Goal: Task Accomplishment & Management: Use online tool/utility

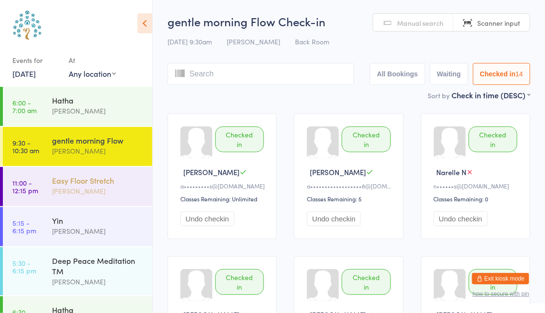
click at [78, 196] on div "[PERSON_NAME]" at bounding box center [98, 191] width 92 height 11
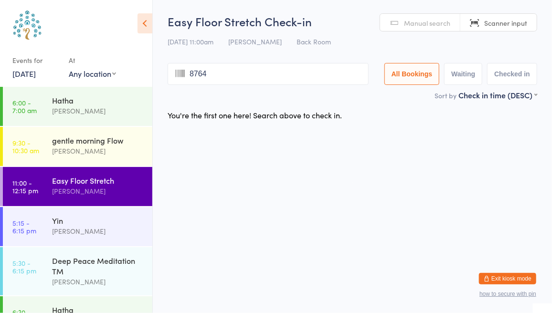
type input "8764"
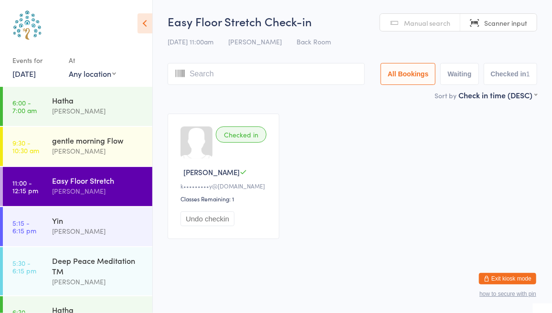
click at [417, 24] on span "Manual search" at bounding box center [427, 23] width 46 height 10
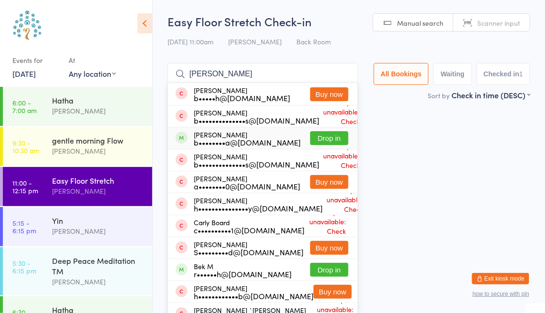
type input "[PERSON_NAME]"
click at [325, 137] on button "Drop in" at bounding box center [329, 138] width 38 height 14
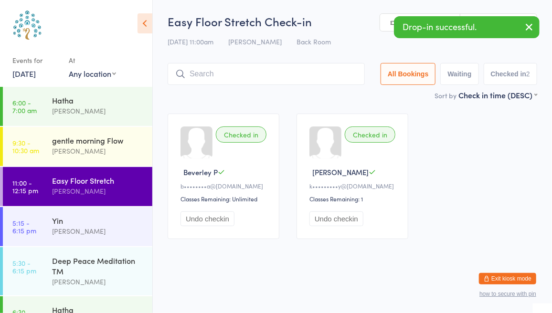
click at [530, 24] on icon "button" at bounding box center [528, 27] width 11 height 12
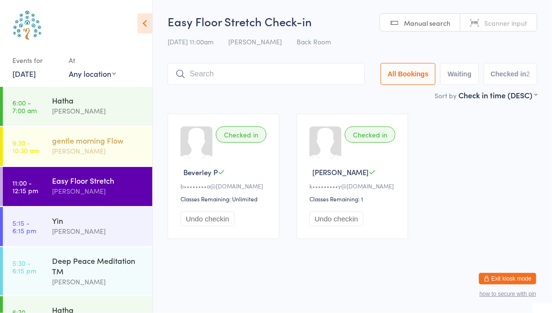
click at [78, 134] on div "gentle morning Flow [PERSON_NAME]" at bounding box center [102, 146] width 100 height 38
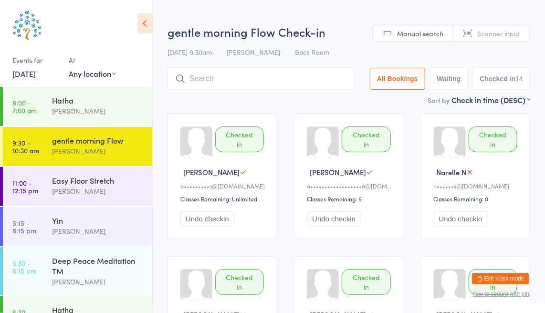
click at [485, 31] on span "Scanner input" at bounding box center [498, 34] width 43 height 10
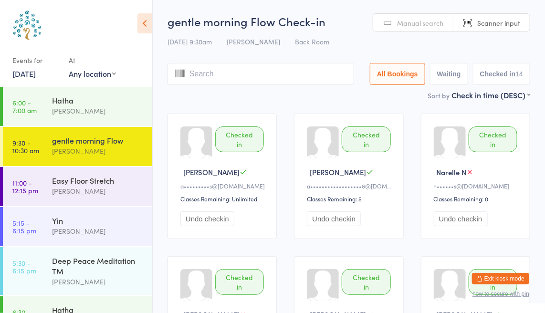
click at [389, 12] on html "You have now entered Kiosk Mode. Members will be able to check themselves in us…" at bounding box center [272, 156] width 545 height 313
click at [396, 20] on link "Manual search" at bounding box center [413, 23] width 80 height 18
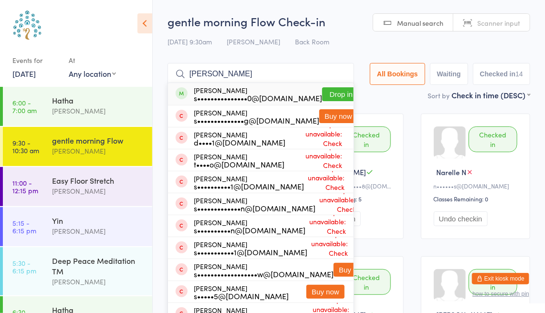
type input "[PERSON_NAME]"
click at [322, 87] on button "Drop in" at bounding box center [341, 94] width 38 height 14
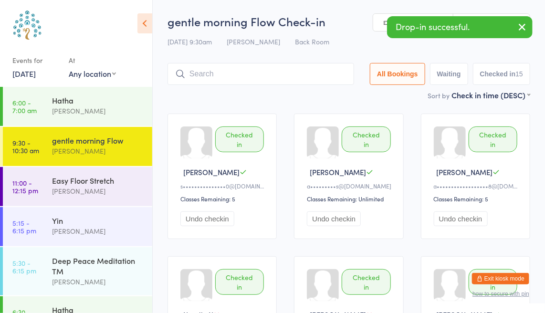
click at [519, 25] on icon "button" at bounding box center [521, 27] width 11 height 12
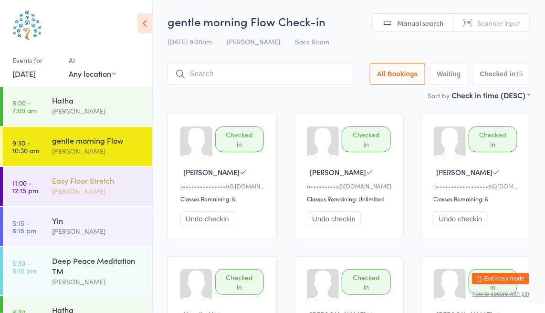
click at [85, 177] on div "Easy Floor Stretch" at bounding box center [98, 180] width 92 height 11
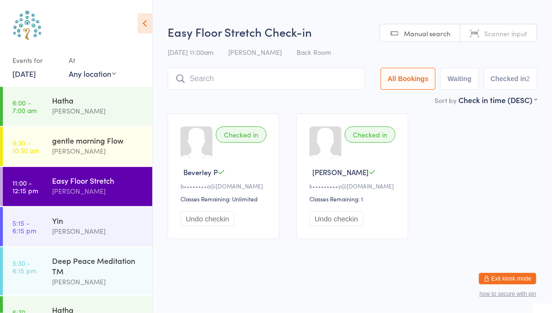
click at [494, 37] on span "Scanner input" at bounding box center [505, 34] width 43 height 10
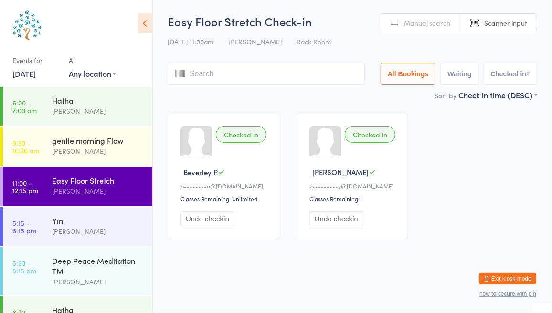
click at [33, 75] on link "[DATE]" at bounding box center [23, 73] width 23 height 11
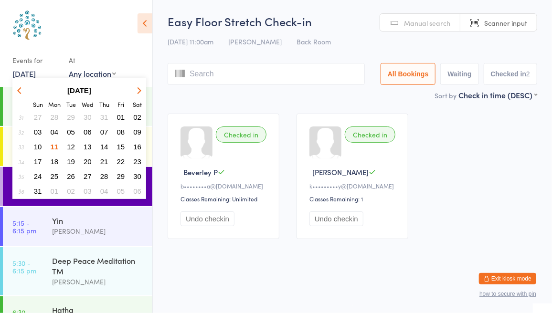
click at [54, 112] on button "28" at bounding box center [54, 117] width 15 height 13
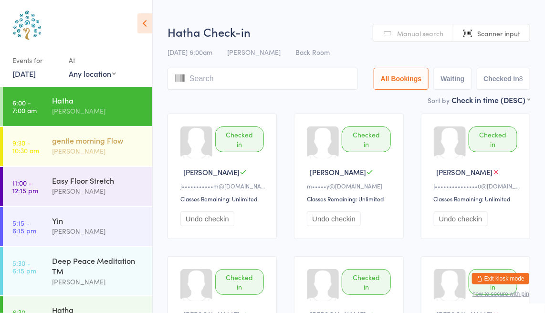
click at [89, 147] on div "[PERSON_NAME]" at bounding box center [98, 151] width 92 height 11
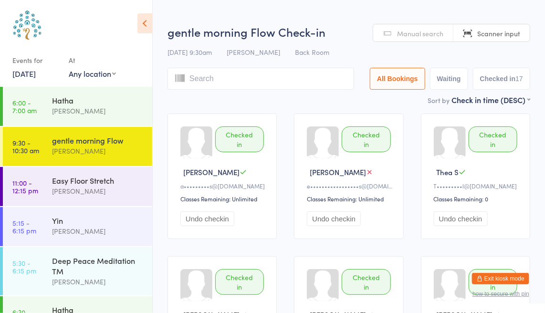
click at [33, 62] on div "Events for" at bounding box center [35, 61] width 47 height 16
click at [40, 79] on div "Events for [DATE] D [DATE], YYYY [DATE] Sun Mon Tue Wed Thu Fri Sat 27 29 30 01…" at bounding box center [35, 67] width 47 height 28
click at [36, 74] on link "[DATE]" at bounding box center [23, 73] width 23 height 11
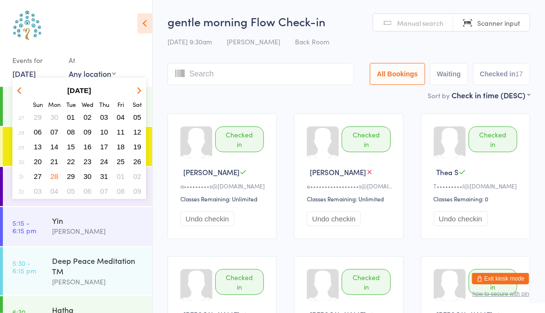
click at [73, 174] on span "29" at bounding box center [71, 176] width 8 height 8
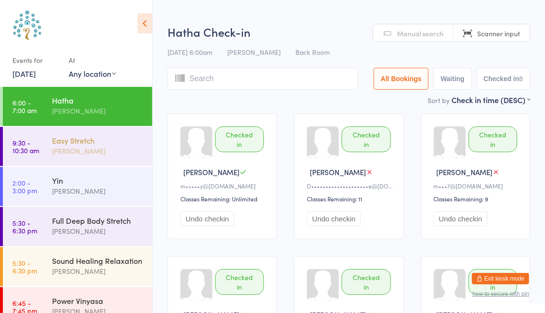
click at [81, 156] on div "[PERSON_NAME]" at bounding box center [98, 151] width 92 height 11
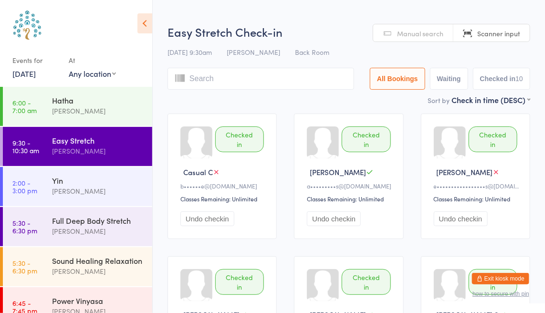
click at [35, 72] on link "[DATE]" at bounding box center [23, 73] width 23 height 11
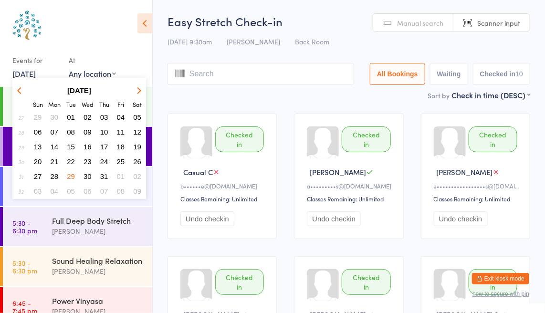
click at [139, 91] on icon "button" at bounding box center [138, 90] width 7 height 7
click at [53, 146] on span "11" at bounding box center [55, 147] width 8 height 8
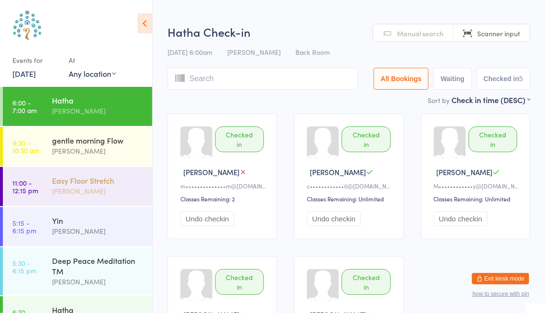
click at [92, 202] on div "Easy Floor Stretch [PERSON_NAME]" at bounding box center [102, 186] width 100 height 38
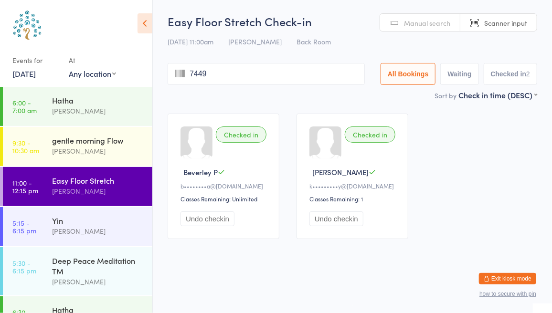
type input "7449"
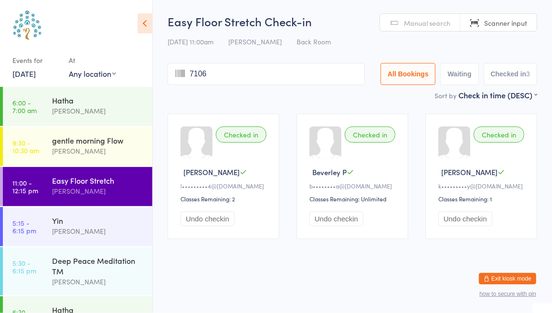
type input "7106"
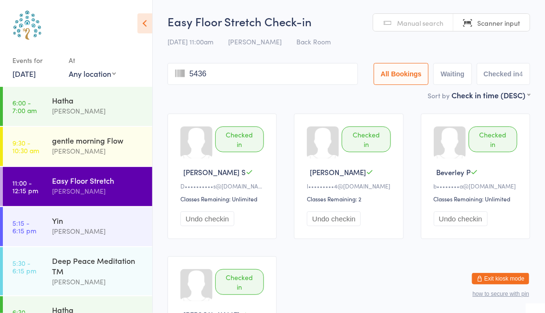
type input "5436"
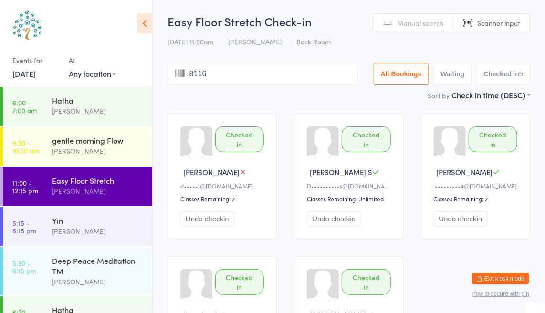
type input "8116"
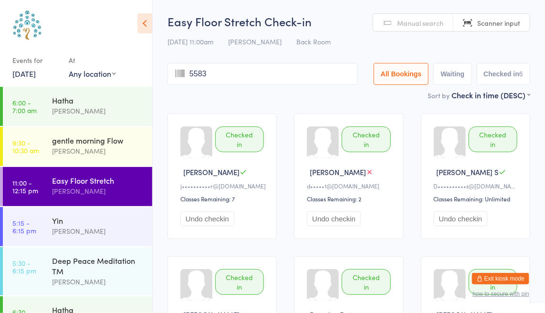
type input "5583"
click at [400, 23] on span "Manual search" at bounding box center [420, 23] width 46 height 10
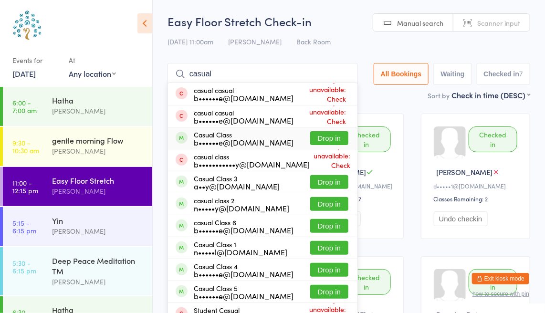
type input "casual"
click at [325, 139] on button "Drop in" at bounding box center [329, 138] width 38 height 14
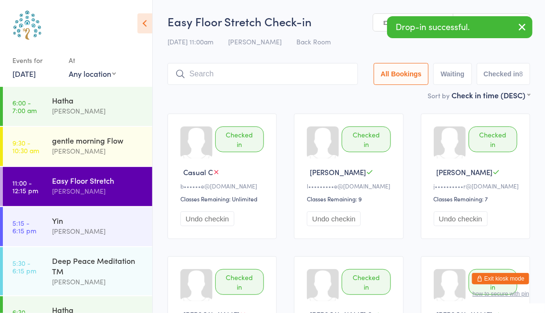
click at [524, 30] on icon "button" at bounding box center [521, 27] width 11 height 12
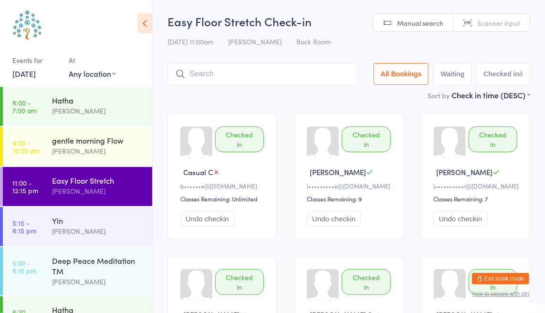
click at [524, 30] on link "Scanner input" at bounding box center [491, 23] width 76 height 18
type input "5712"
type input "8428"
click at [419, 21] on span "Manual search" at bounding box center [420, 23] width 46 height 10
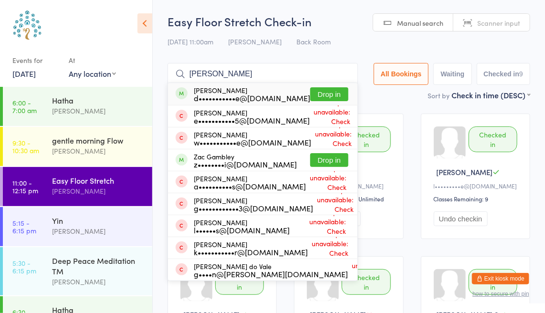
type input "[PERSON_NAME]"
click at [319, 97] on button "Drop in" at bounding box center [329, 94] width 38 height 14
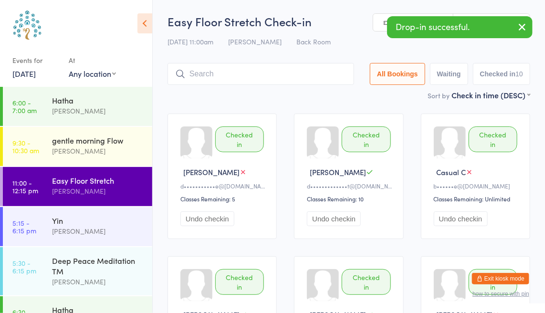
click at [520, 28] on icon "button" at bounding box center [521, 27] width 11 height 12
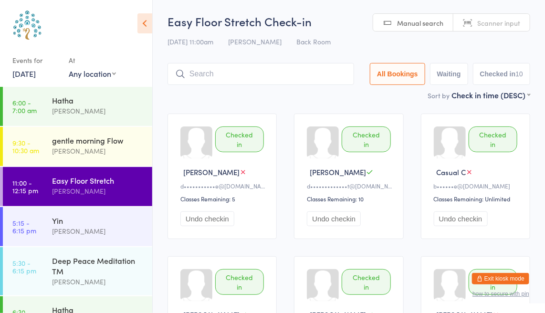
click at [520, 28] on link "Scanner input" at bounding box center [491, 23] width 76 height 18
